Goal: Browse casually

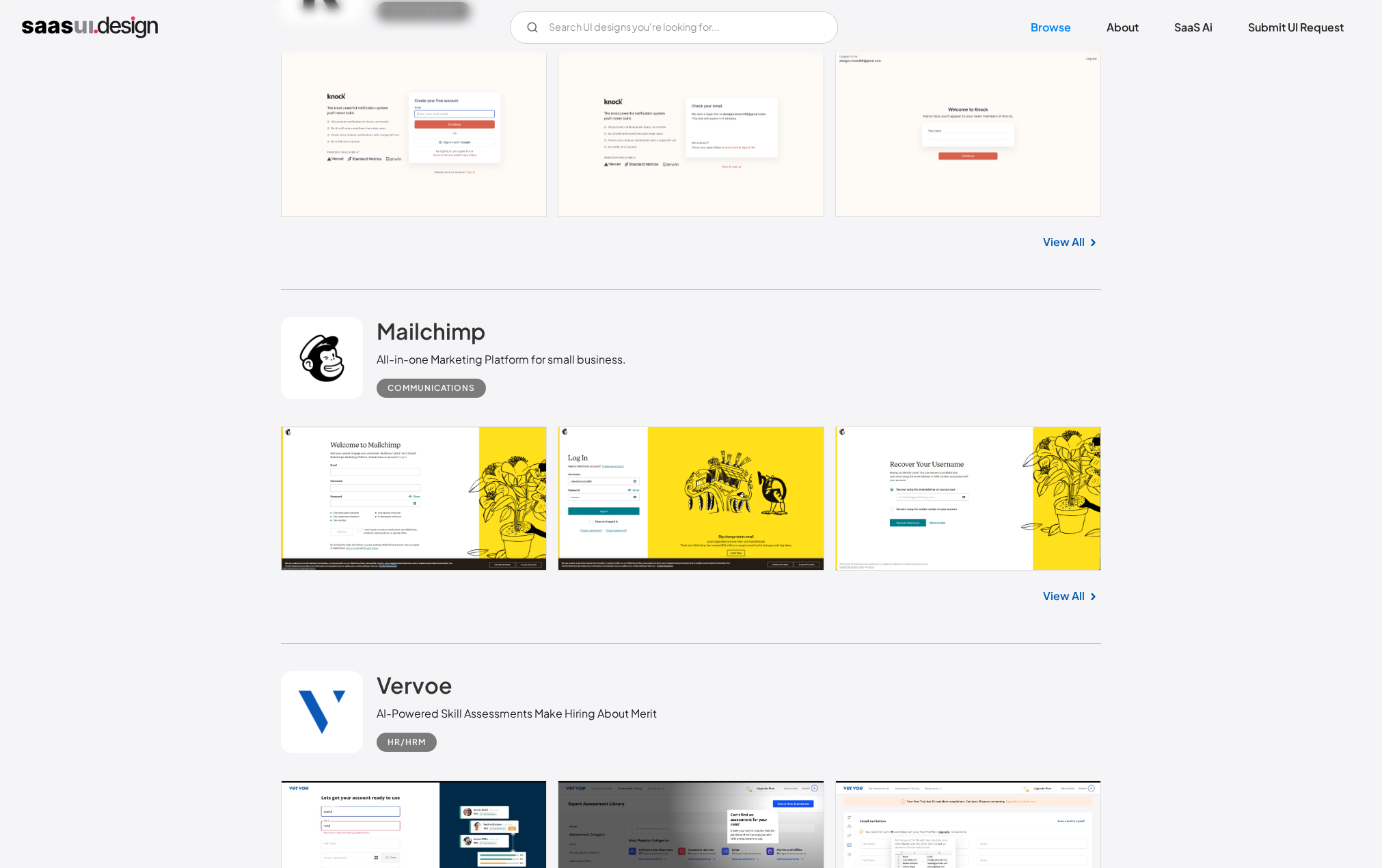
scroll to position [24775, 0]
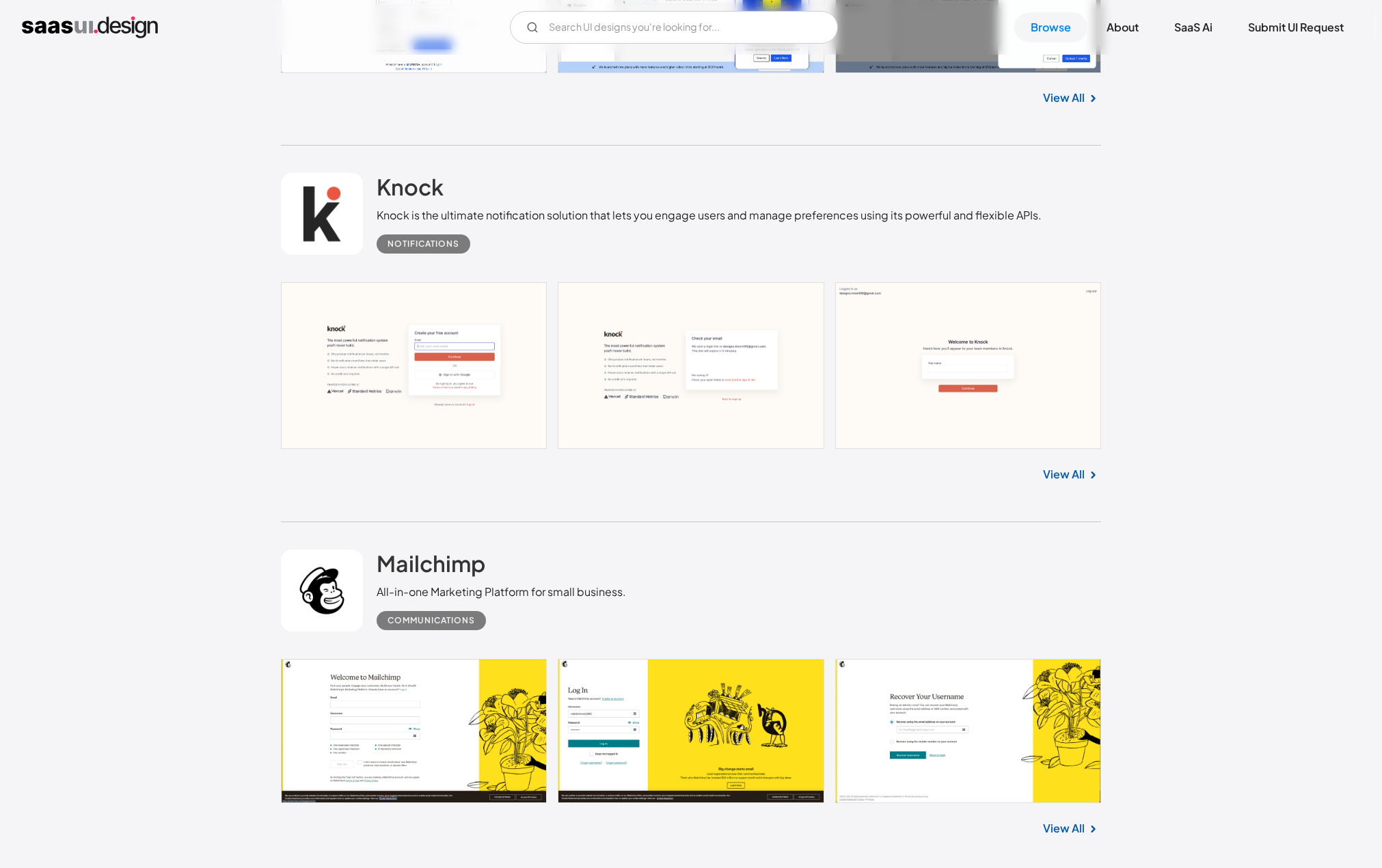
click at [445, 218] on div "Knock Knock is the ultimate notification solution that lets you engage users an…" at bounding box center [708, 213] width 665 height 81
click at [425, 200] on h2 "Knock" at bounding box center [410, 186] width 67 height 27
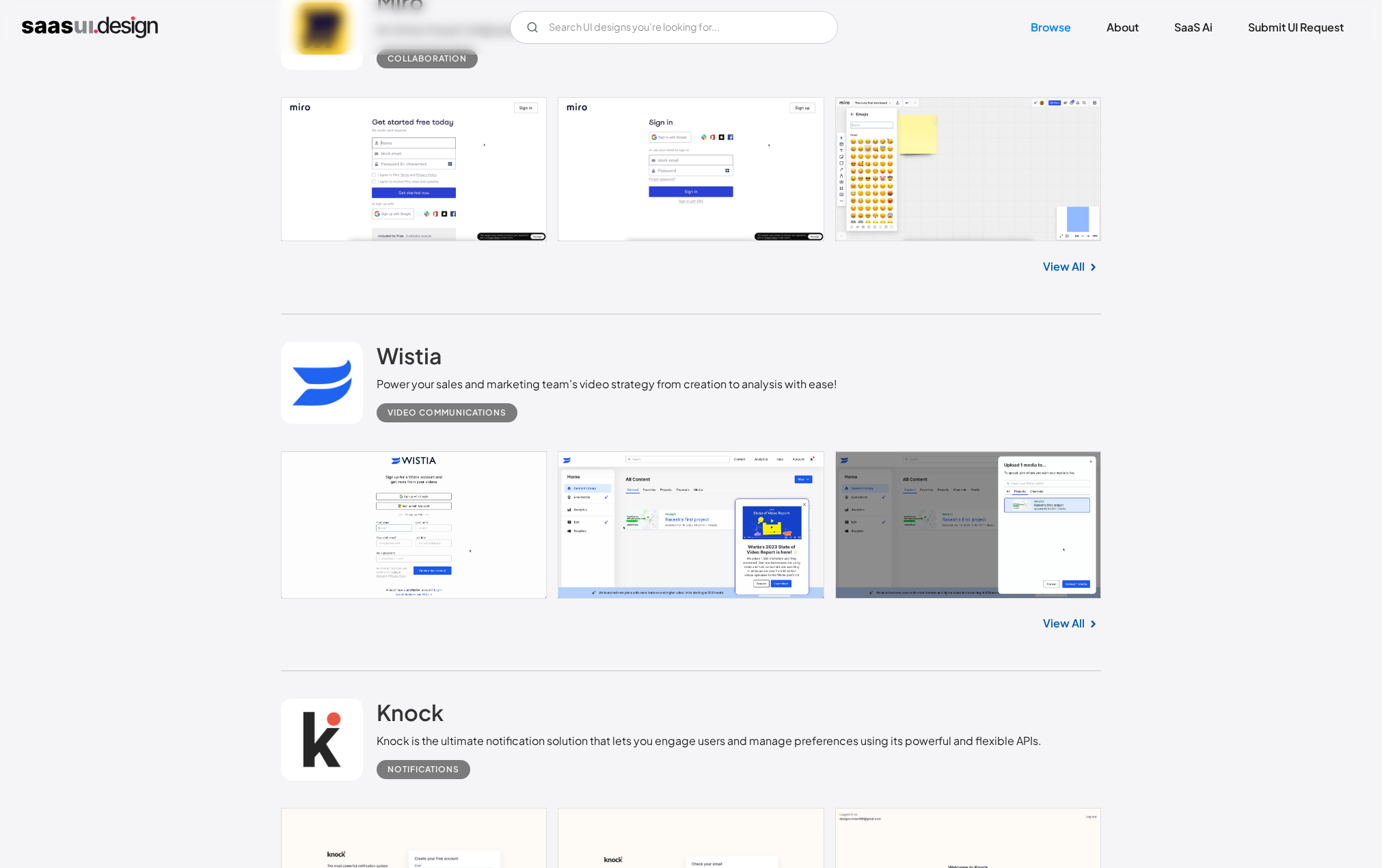
scroll to position [24254, 0]
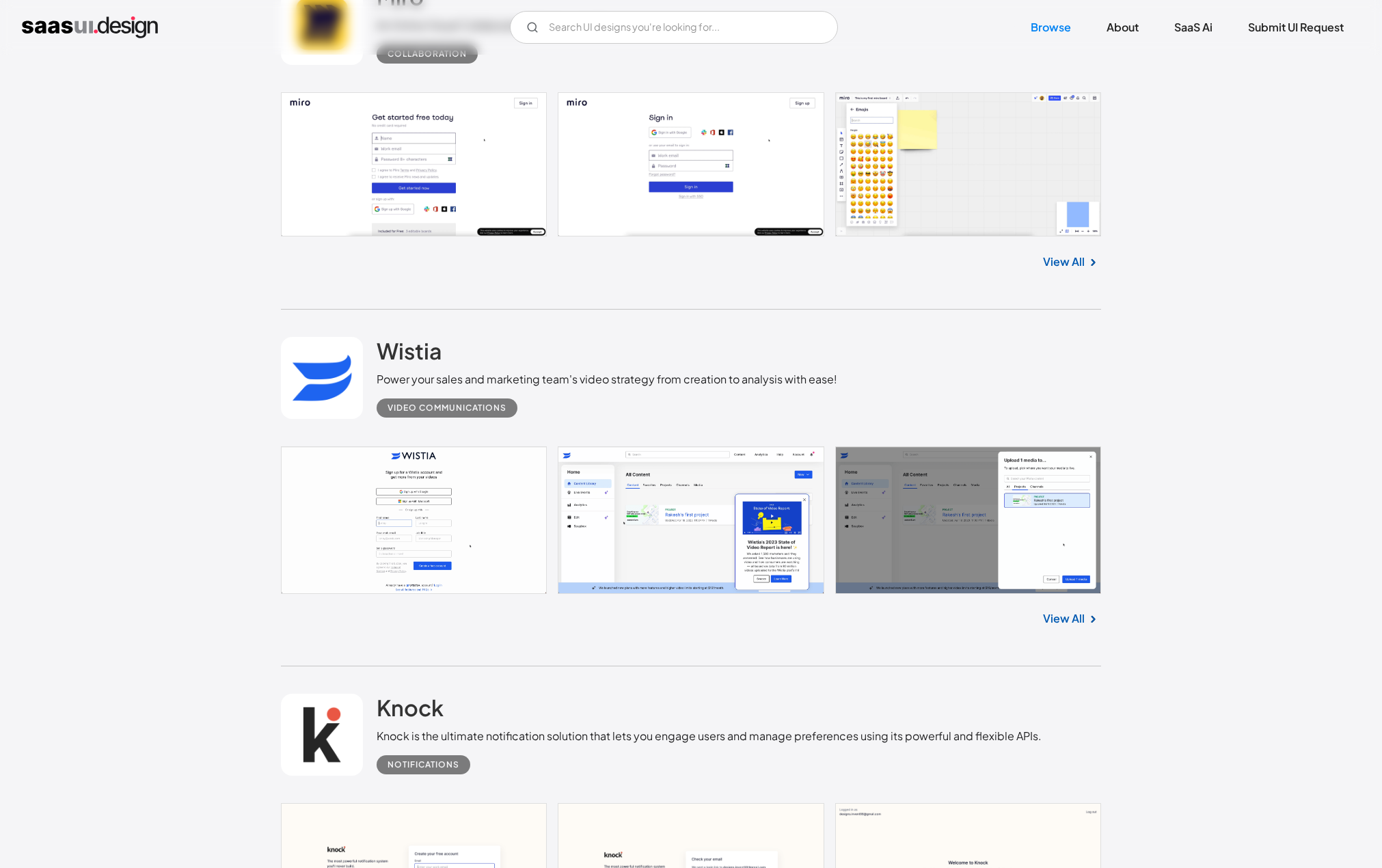
click at [1062, 627] on link "View All" at bounding box center [1063, 619] width 42 height 16
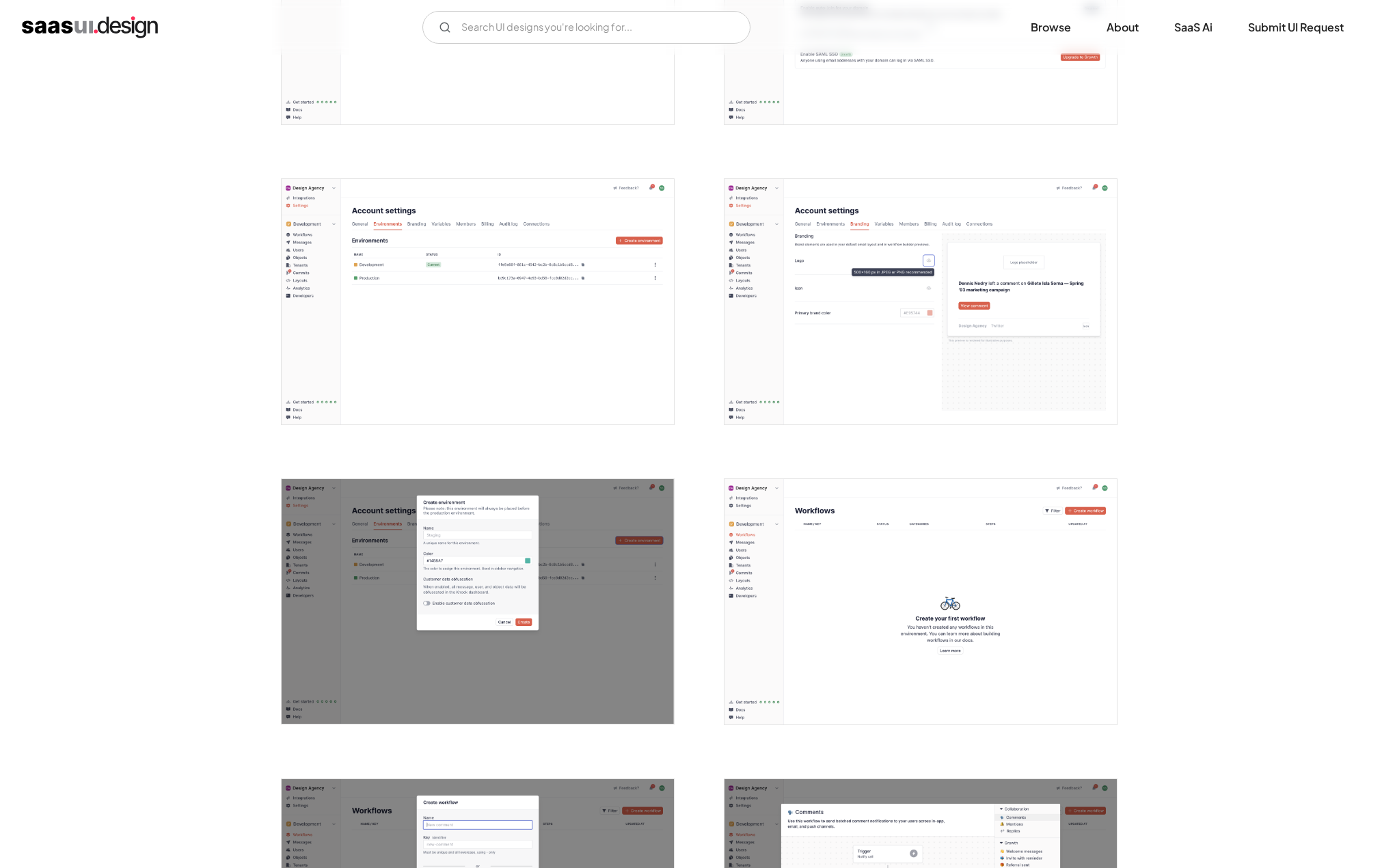
scroll to position [1631, 0]
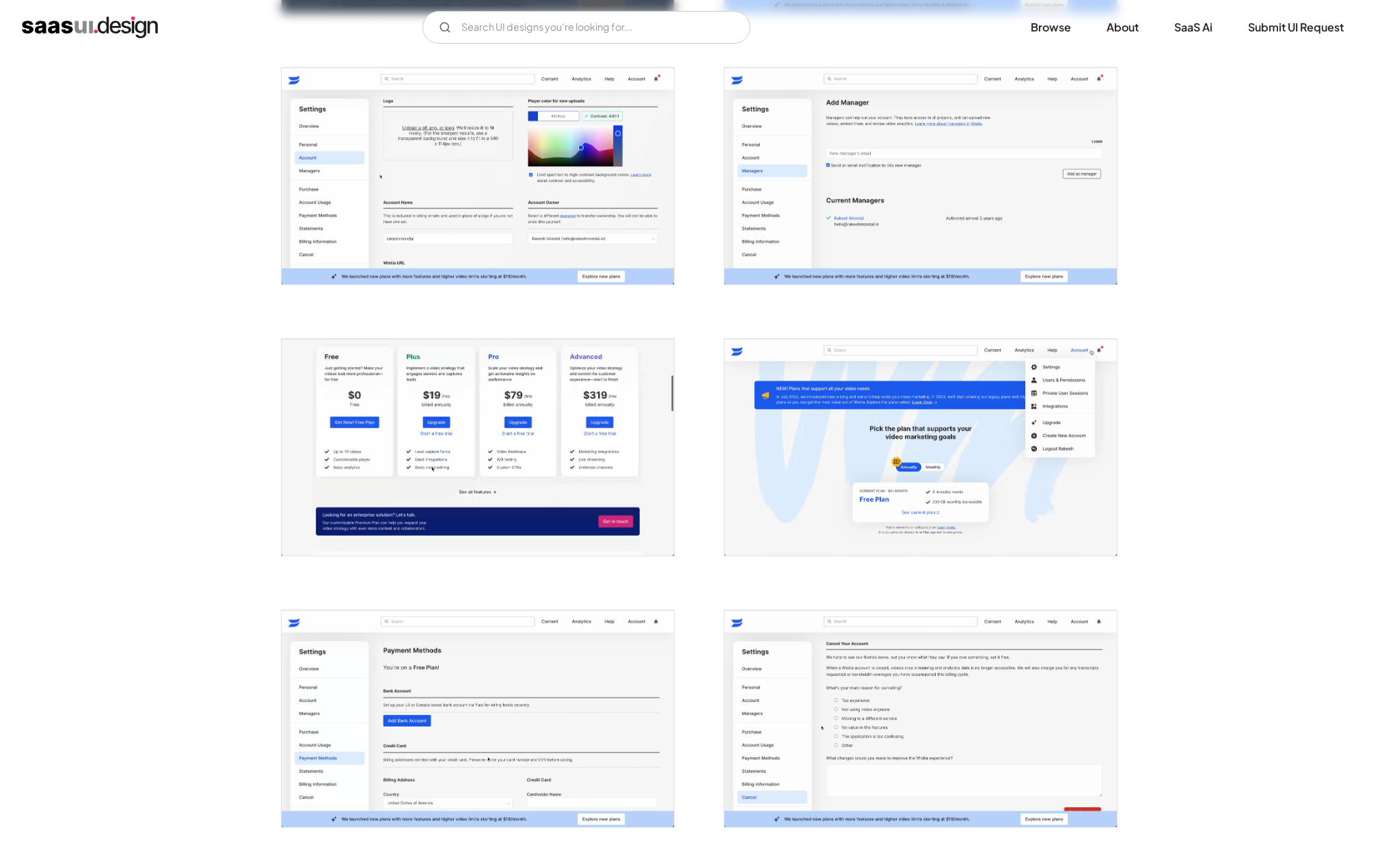
scroll to position [2480, 0]
